Goal: Information Seeking & Learning: Learn about a topic

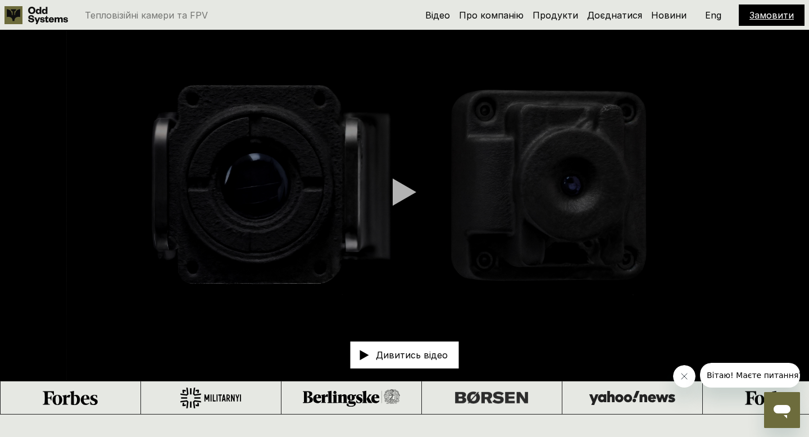
scroll to position [29, 0]
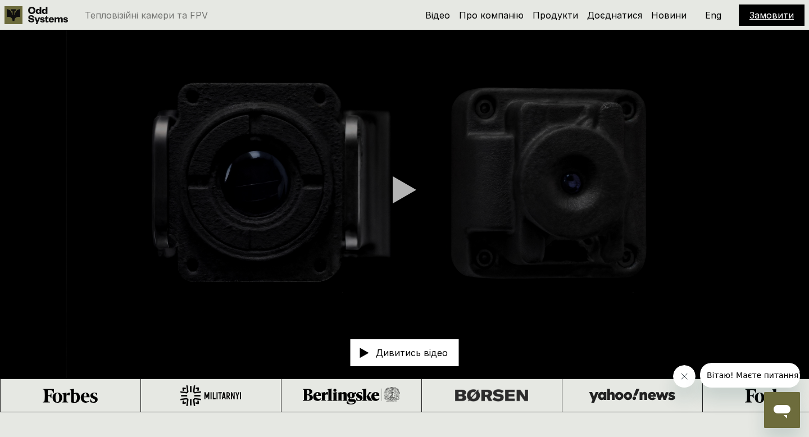
click at [401, 194] on div at bounding box center [404, 190] width 24 height 28
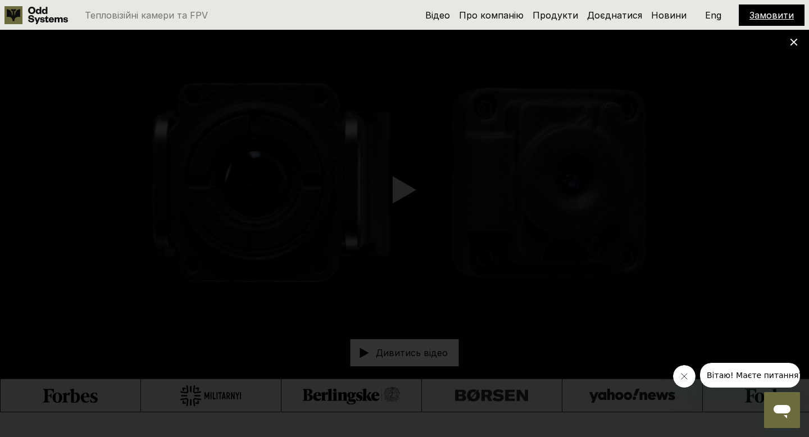
click at [632, 431] on div at bounding box center [404, 218] width 809 height 437
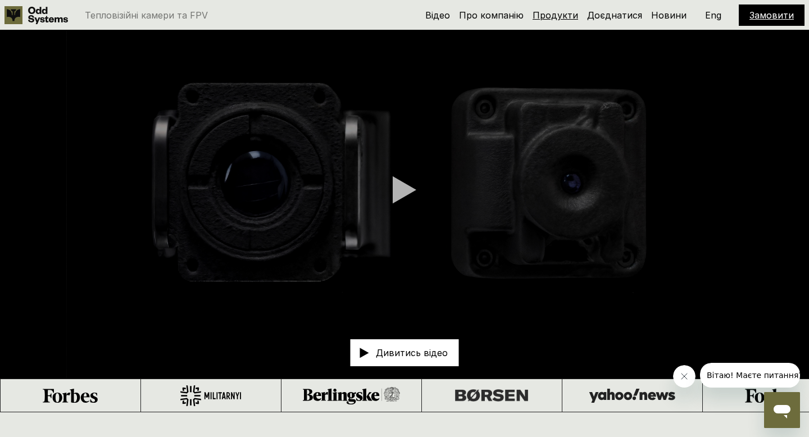
click at [564, 19] on link "Продукти" at bounding box center [554, 15] width 45 height 11
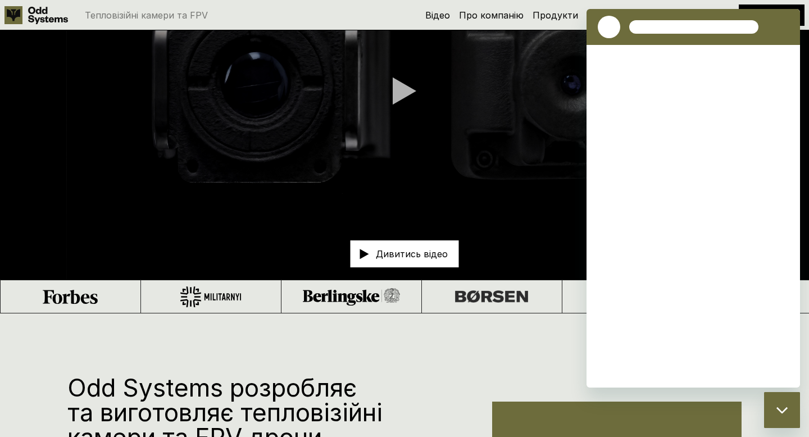
scroll to position [878, 0]
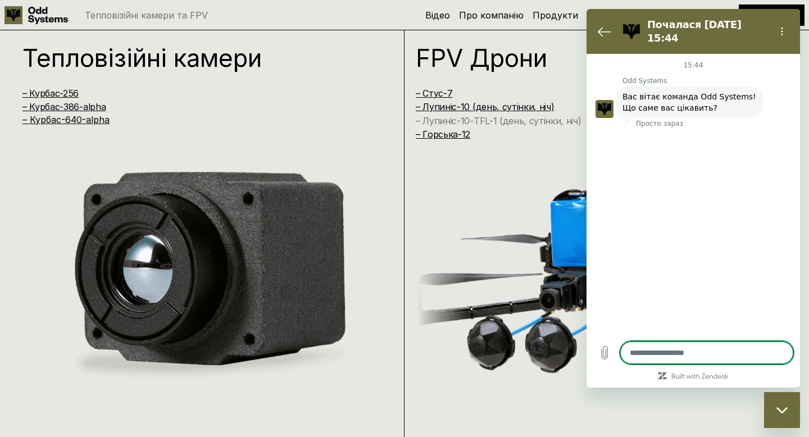
type textarea "*"
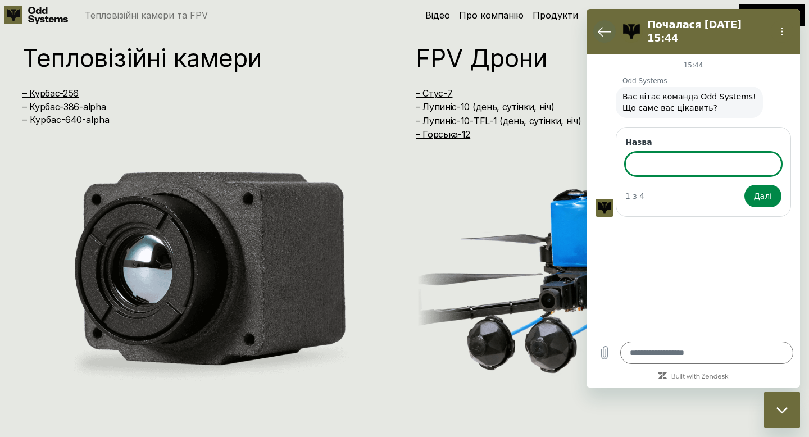
click at [601, 26] on icon "Повернутися до списку розмов" at bounding box center [603, 31] width 13 height 13
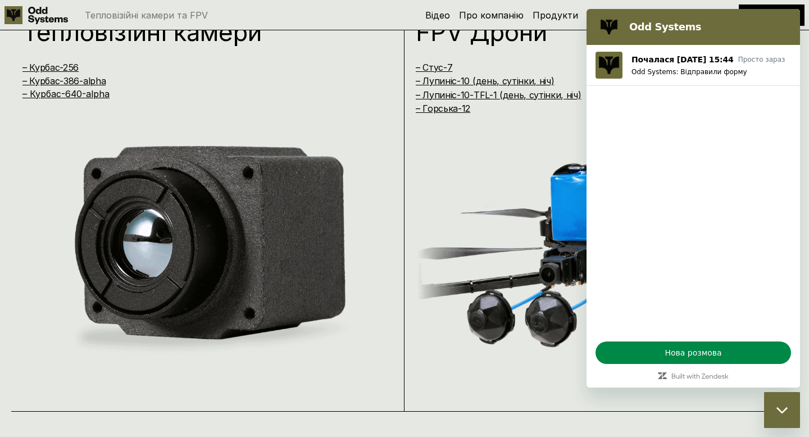
scroll to position [899, 0]
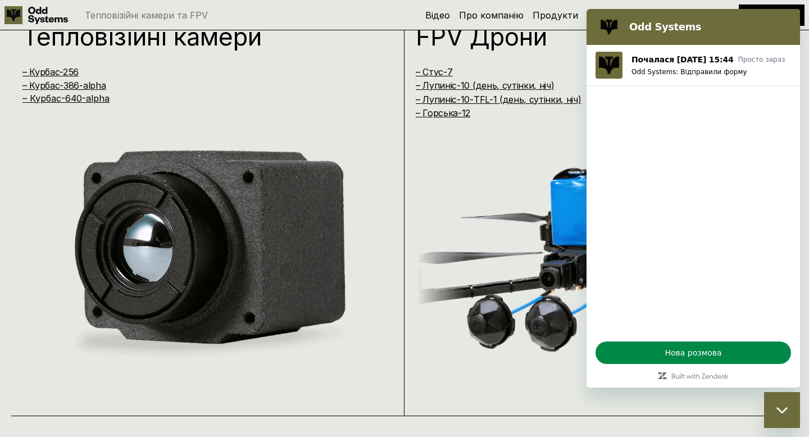
click at [699, 22] on h2 "Odd Systems" at bounding box center [708, 26] width 159 height 13
click at [771, 410] on div "Закрити вікно обміну повідомленнями" at bounding box center [782, 410] width 34 height 34
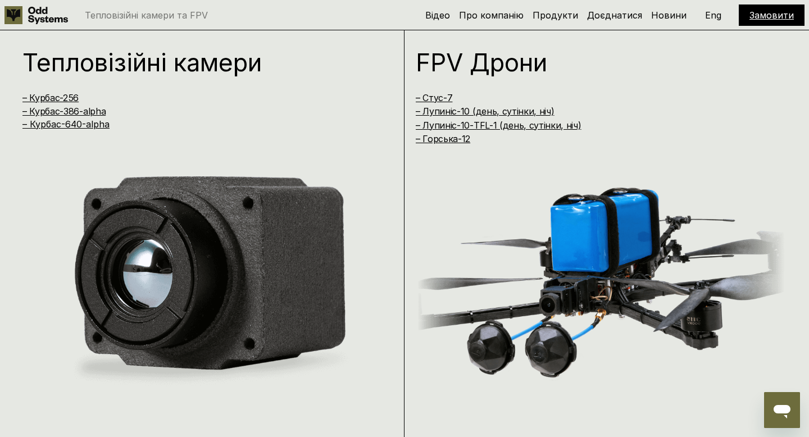
scroll to position [870, 0]
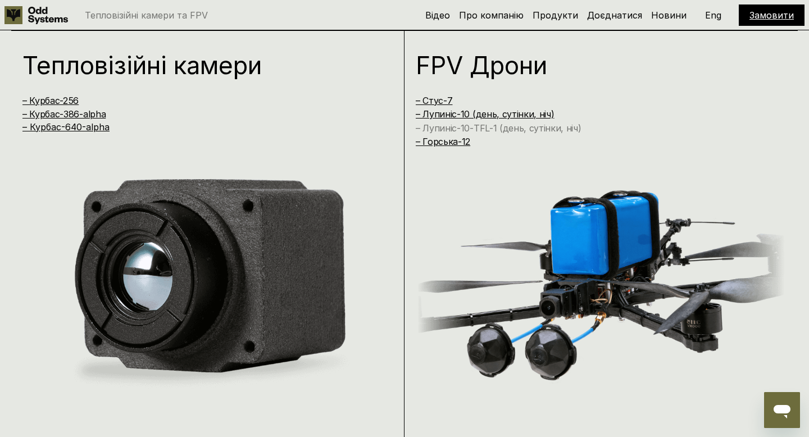
click at [510, 127] on link "– Лупиніс-10-TFL-1 (день, сутінки, ніч)" at bounding box center [499, 127] width 166 height 11
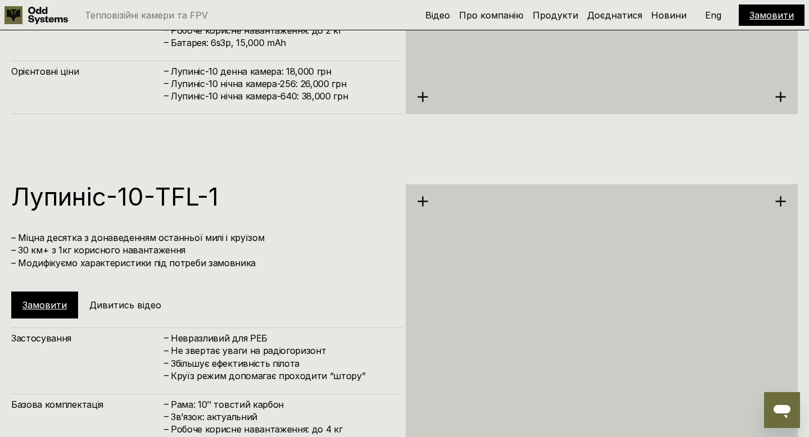
scroll to position [3499, 0]
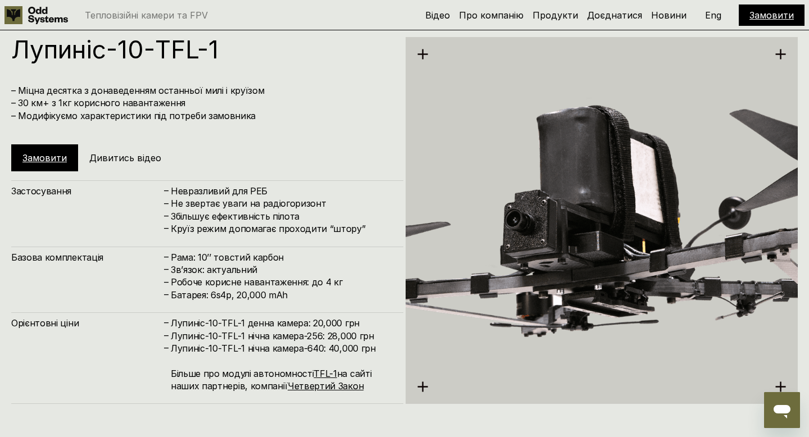
click at [95, 158] on h5 "Дивитись відео" at bounding box center [125, 158] width 72 height 12
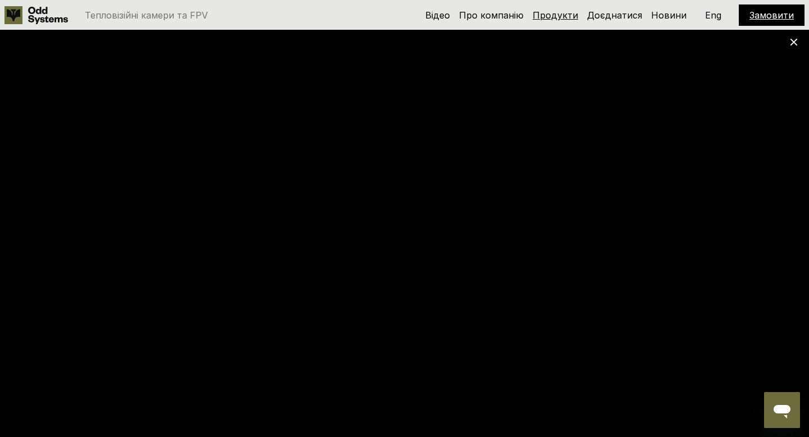
click at [561, 14] on link "Продукти" at bounding box center [554, 15] width 45 height 11
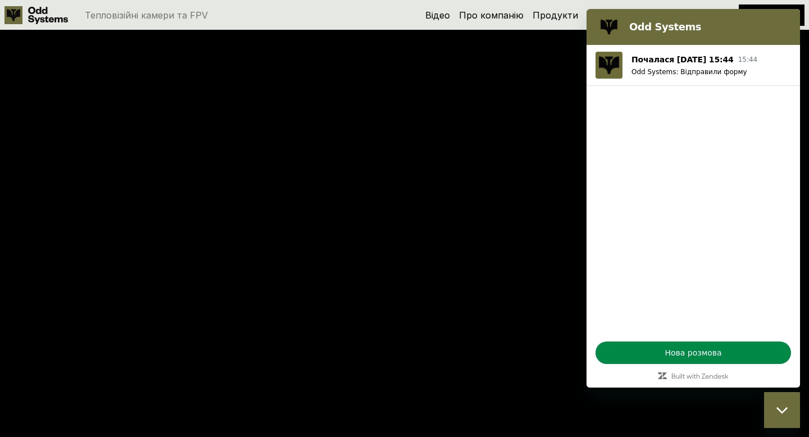
scroll to position [878, 0]
click at [776, 415] on div "Закрити вікно обміну повідомленнями" at bounding box center [782, 410] width 34 height 34
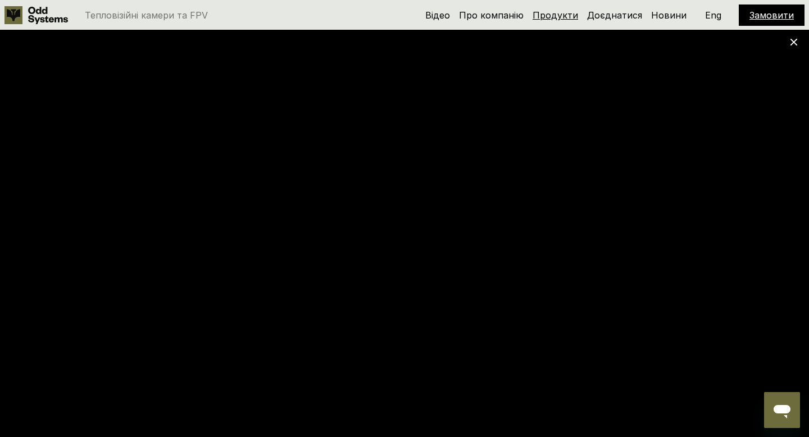
click at [558, 17] on link "Продукти" at bounding box center [554, 15] width 45 height 11
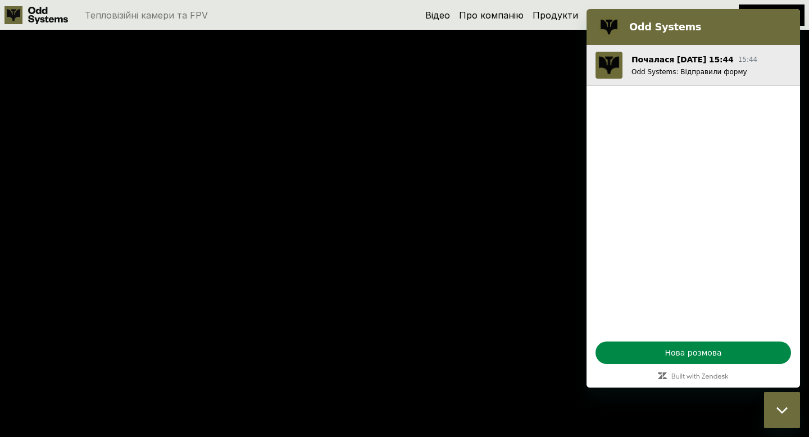
click at [736, 76] on button "Почалася [DATE] 15:44 15:44 Odd Systems: Відправили форму" at bounding box center [692, 65] width 213 height 41
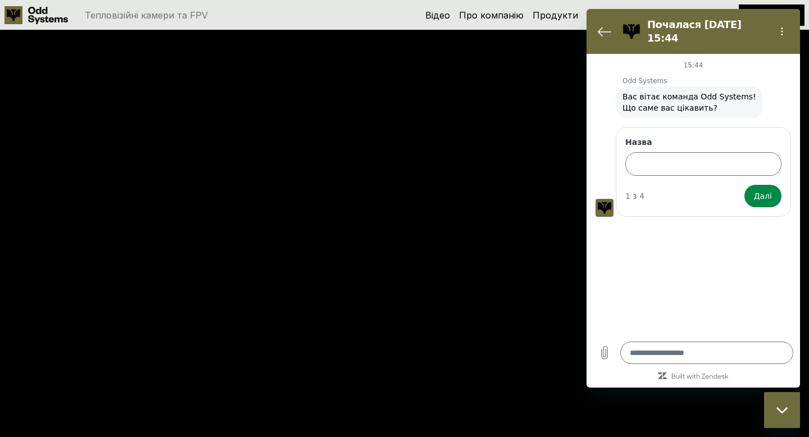
click at [780, 420] on div "Закрити вікно обміну повідомленнями" at bounding box center [782, 410] width 34 height 34
type textarea "*"
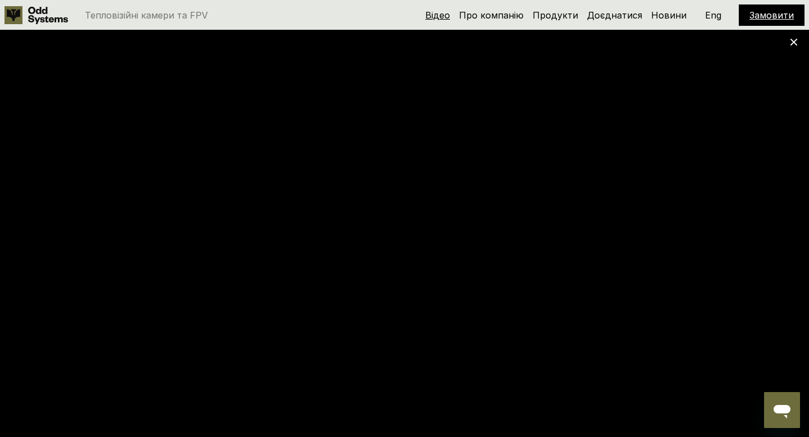
scroll to position [3499, 0]
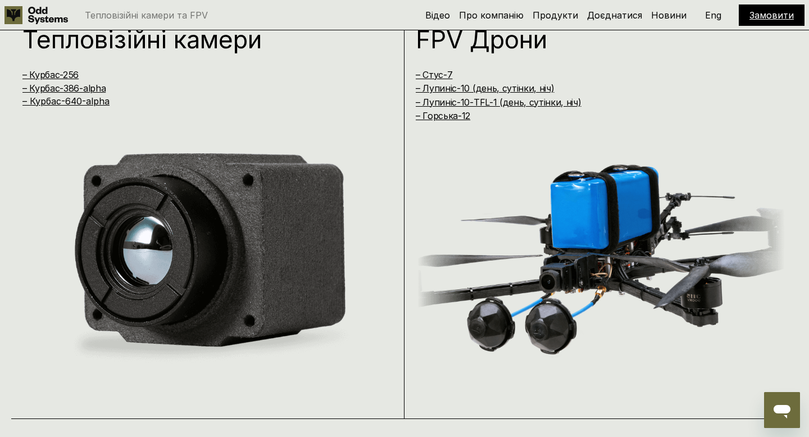
scroll to position [896, 0]
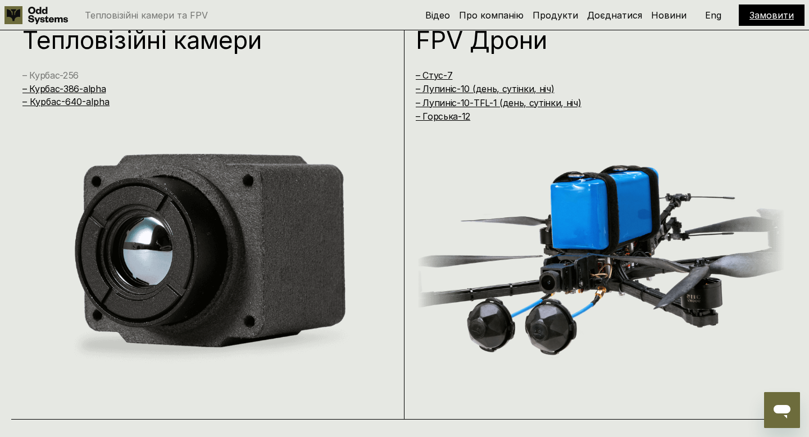
click at [69, 76] on link "– Курбас-256" at bounding box center [50, 75] width 56 height 11
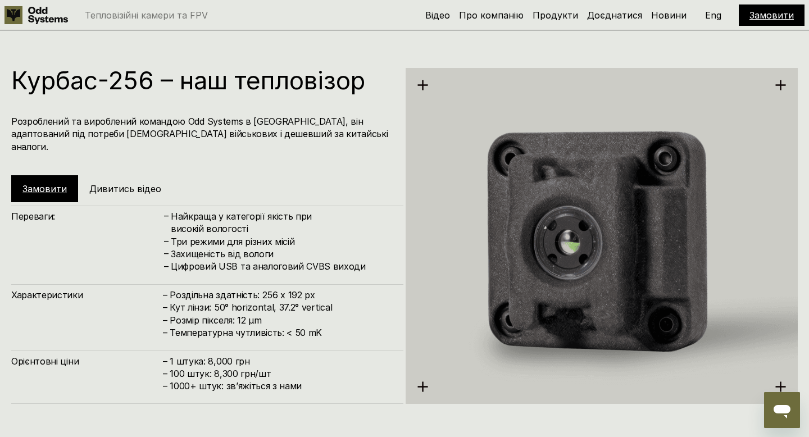
scroll to position [1333, 0]
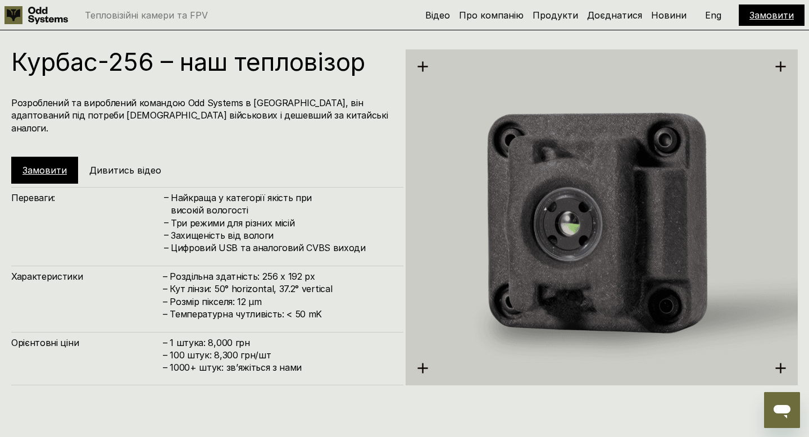
click at [131, 164] on h5 "Дивитись відео" at bounding box center [125, 170] width 72 height 12
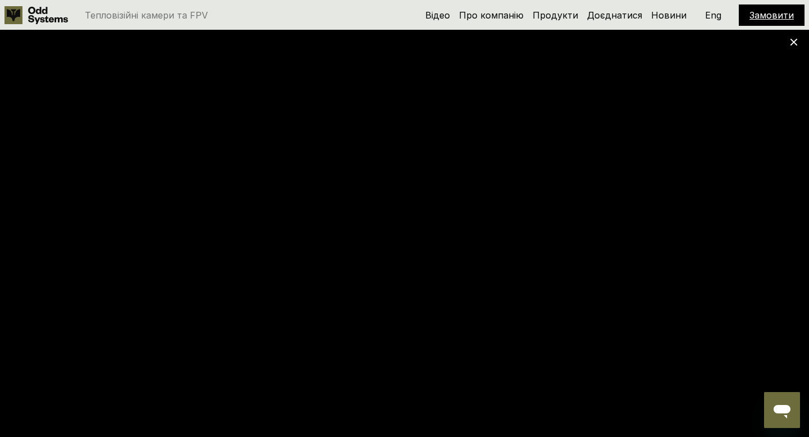
scroll to position [896, 0]
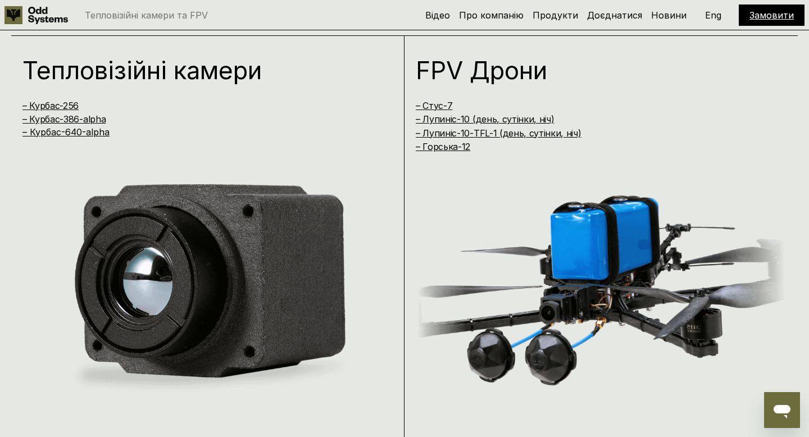
scroll to position [866, 0]
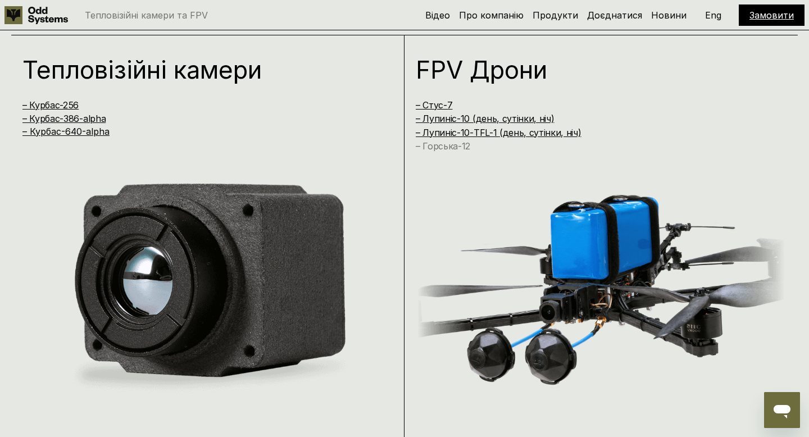
click at [441, 146] on link "– Горська-12" at bounding box center [443, 145] width 54 height 11
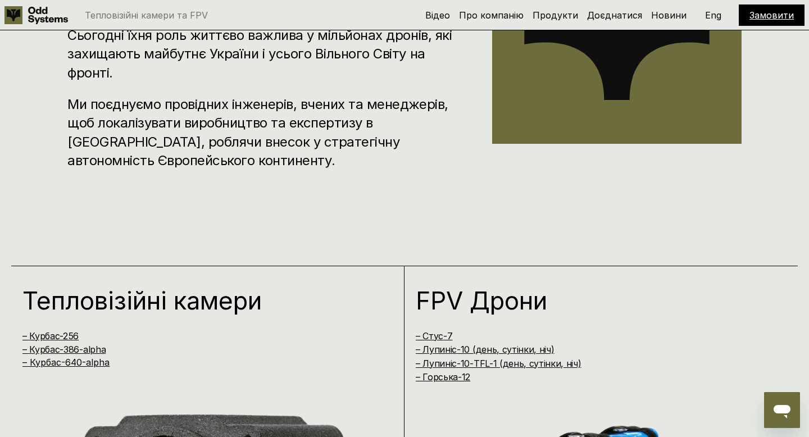
scroll to position [632, 0]
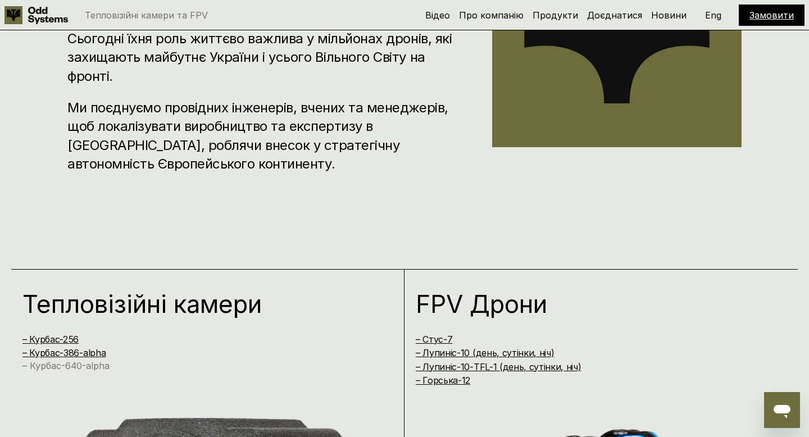
click at [54, 364] on link "– Курбас-640-alpha" at bounding box center [65, 365] width 87 height 11
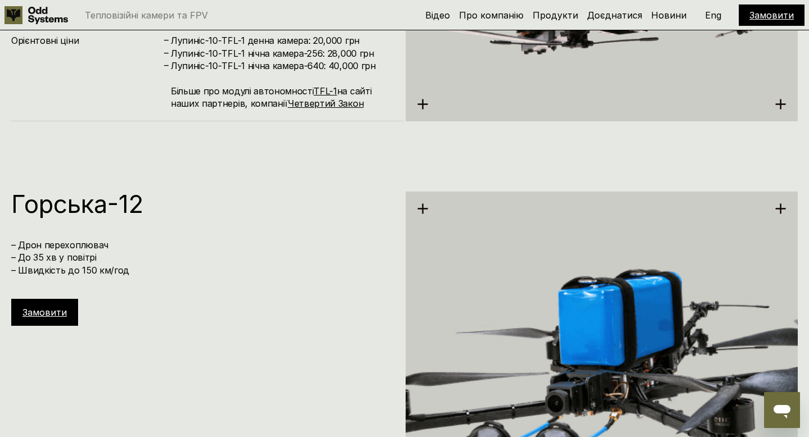
scroll to position [3785, 0]
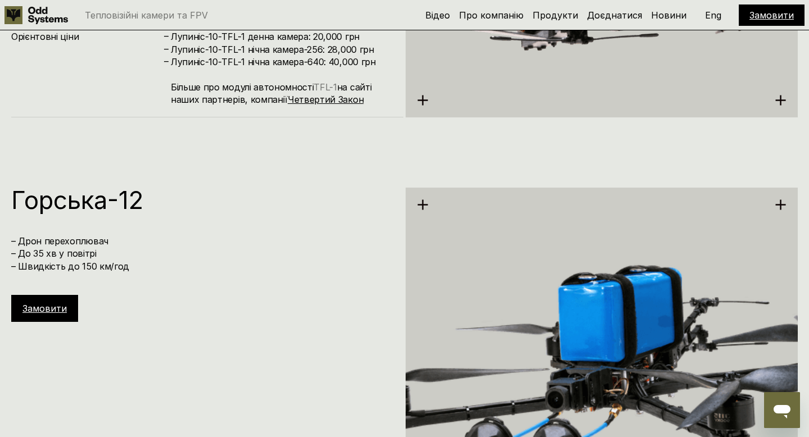
click at [322, 83] on link "TFL-1" at bounding box center [324, 86] width 23 height 11
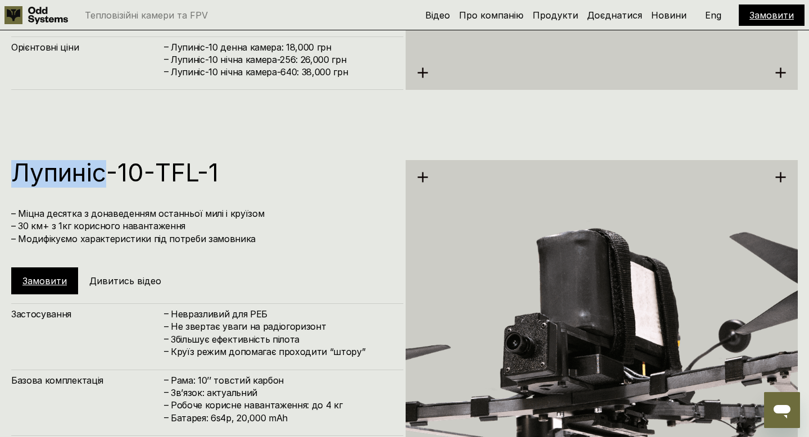
scroll to position [3417, 0]
